Goal: Use online tool/utility: Utilize a website feature to perform a specific function

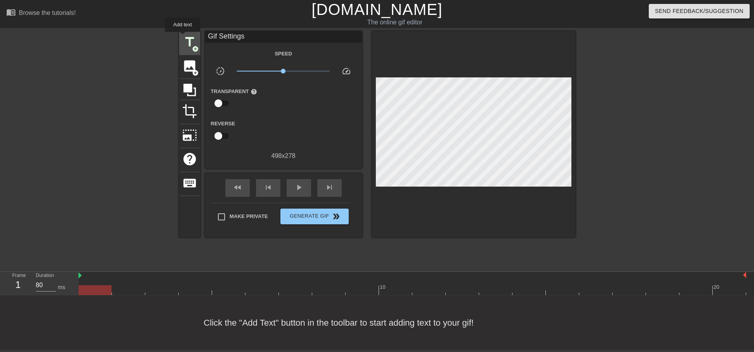
click at [183, 37] on span "title" at bounding box center [189, 42] width 15 height 15
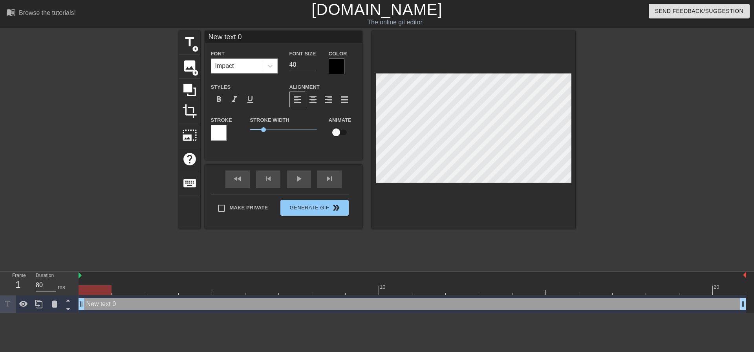
scroll to position [1, 1]
type input "B"
type textarea "B"
type input "Bo"
type textarea "Bo"
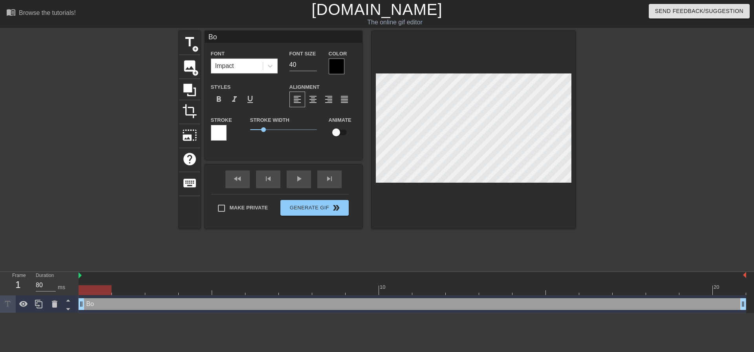
type input "Bom"
type textarea "Bom"
type input "Bom"
type textarea "Bom"
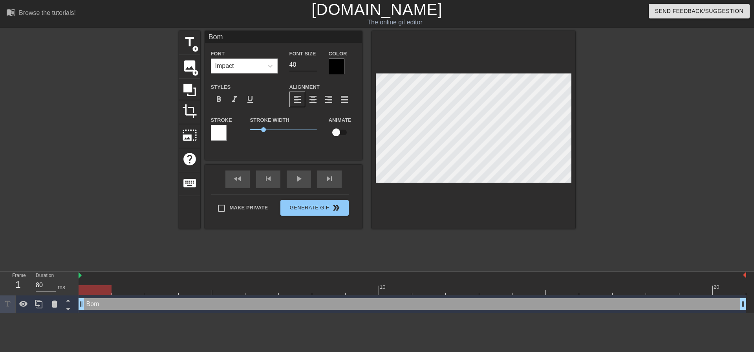
type input "Bom d"
type textarea "Bom d"
type input "Bom di"
type textarea "Bom di"
type input "Bom dia"
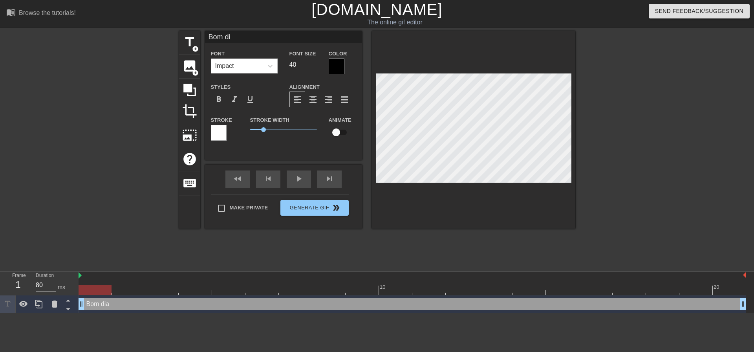
type textarea "Bom dia"
click at [307, 182] on div "play_arrow" at bounding box center [299, 179] width 24 height 18
type input "Bom dia!"
type textarea "Bom dia!"
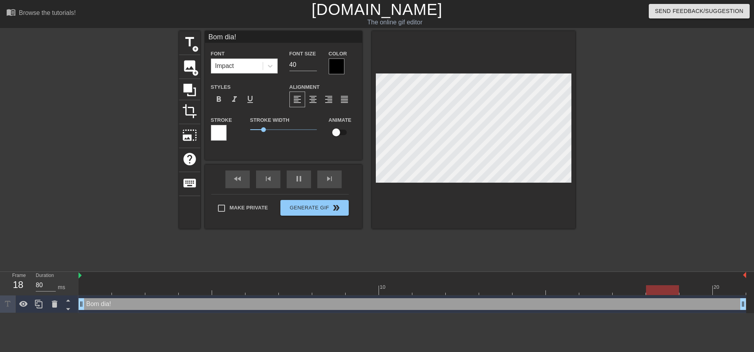
type input "Bom dia!!"
type textarea "Bom dia!!"
click at [316, 209] on button "Generate Gif double_arrow" at bounding box center [314, 208] width 68 height 16
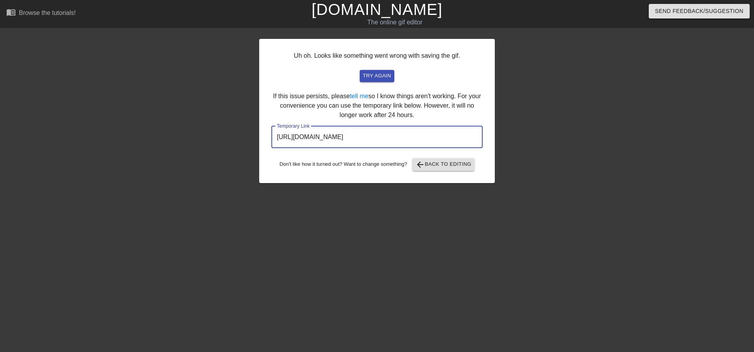
click at [368, 139] on input "[URL][DOMAIN_NAME]" at bounding box center [376, 137] width 211 height 22
click at [439, 133] on input "[URL][DOMAIN_NAME]" at bounding box center [376, 137] width 211 height 22
